Goal: Task Accomplishment & Management: Manage account settings

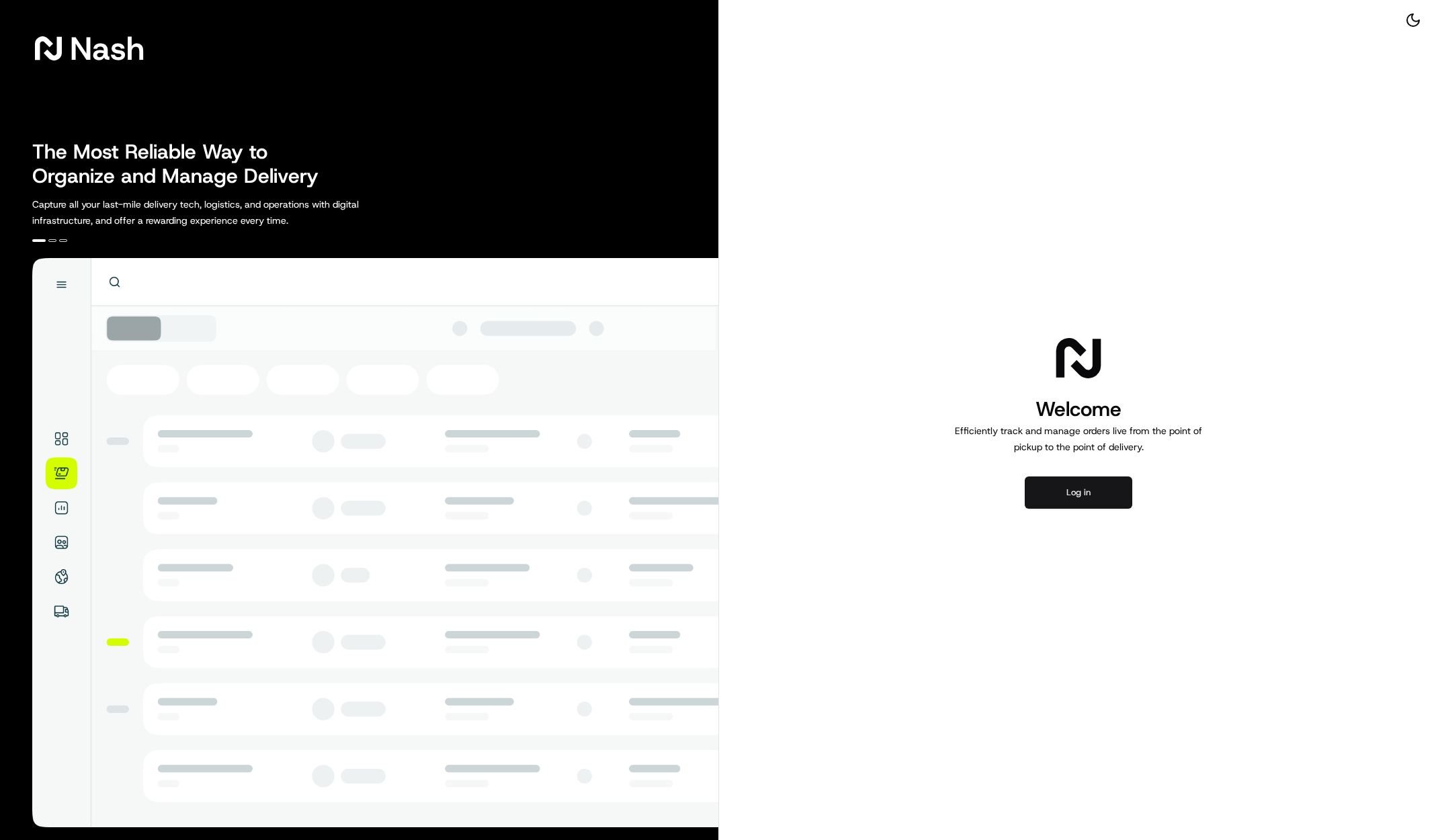
click at [1091, 494] on button "Log in" at bounding box center [1078, 492] width 108 height 32
